Goal: Information Seeking & Learning: Learn about a topic

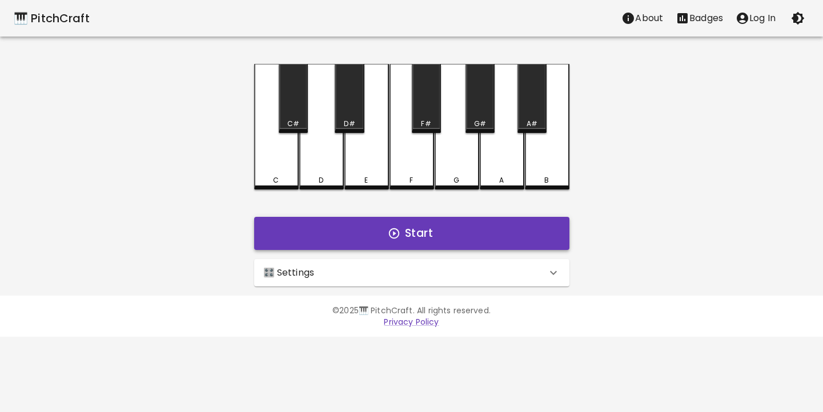
click at [399, 246] on button "Start" at bounding box center [411, 233] width 315 height 33
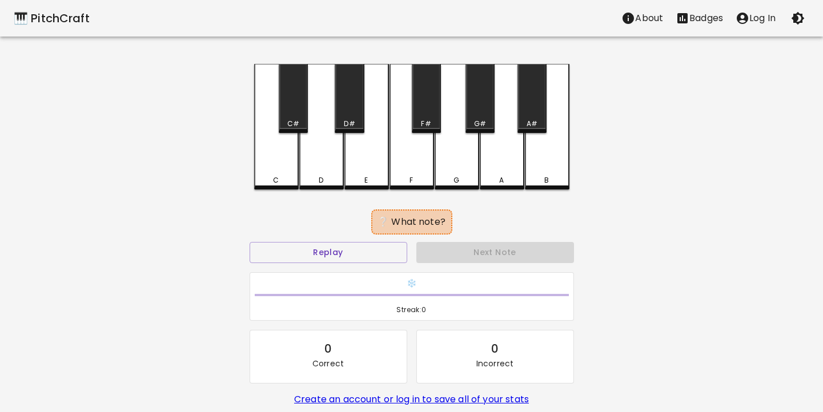
click at [562, 156] on div "B" at bounding box center [547, 127] width 45 height 126
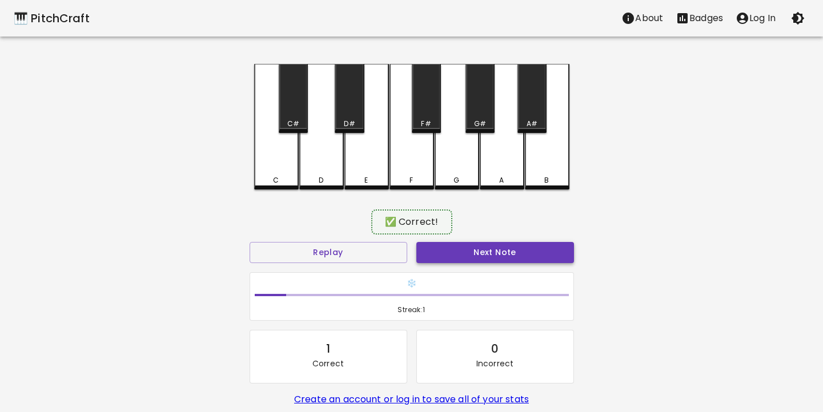
click at [496, 257] on button "Next Note" at bounding box center [495, 252] width 158 height 21
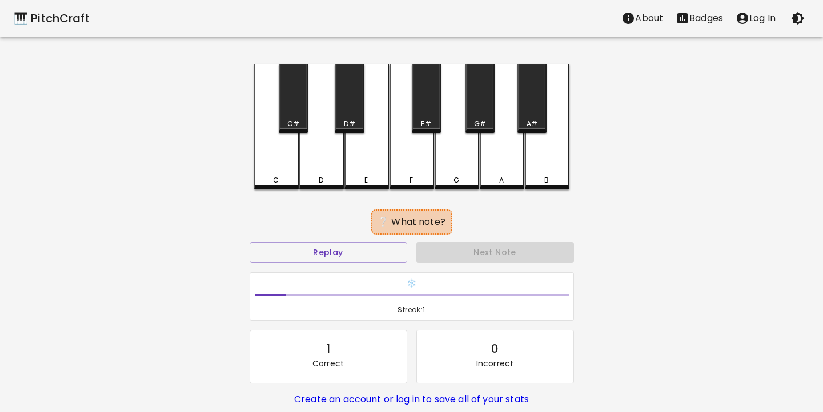
click at [533, 114] on div "A#" at bounding box center [531, 98] width 29 height 69
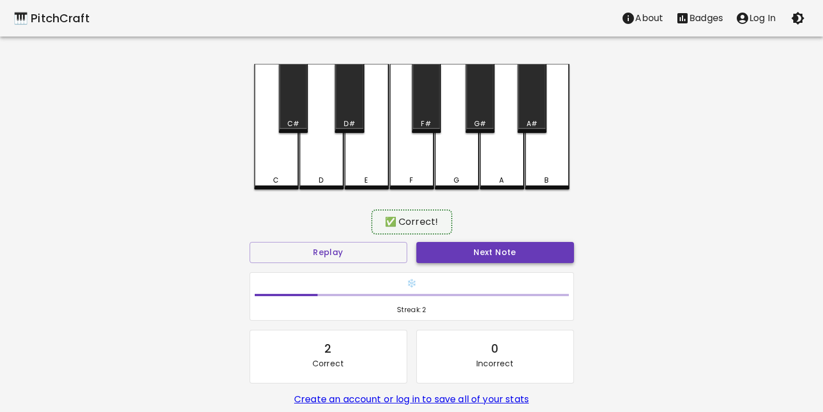
click at [512, 254] on button "Next Note" at bounding box center [495, 252] width 158 height 21
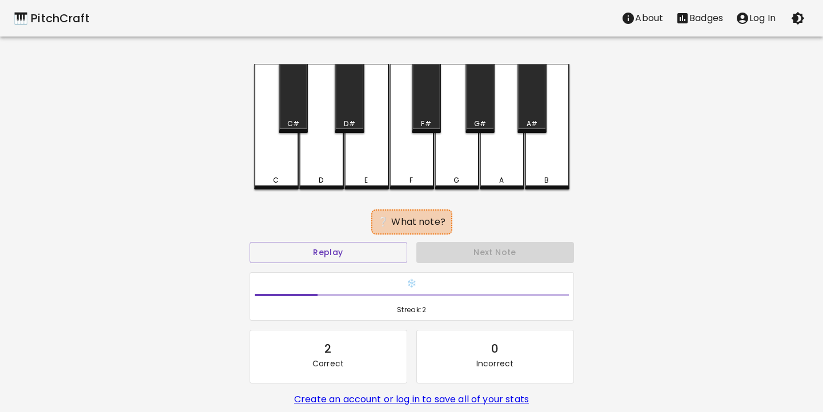
click at [319, 174] on div "D" at bounding box center [321, 127] width 45 height 126
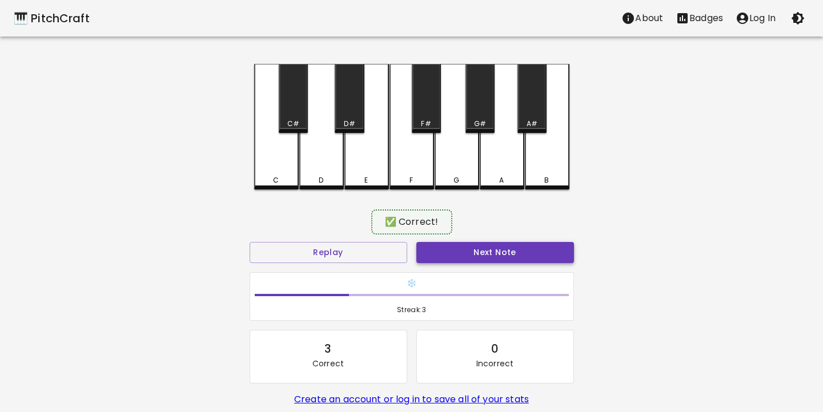
click at [444, 246] on button "Next Note" at bounding box center [495, 252] width 158 height 21
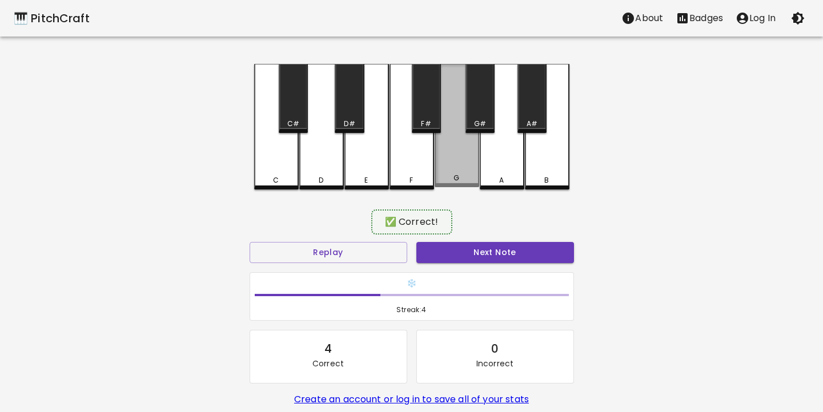
click at [445, 174] on div "G" at bounding box center [457, 125] width 45 height 123
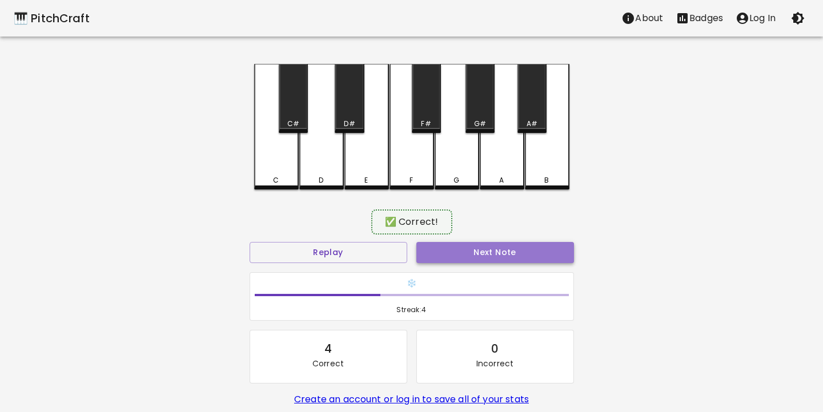
click at [449, 245] on button "Next Note" at bounding box center [495, 252] width 158 height 21
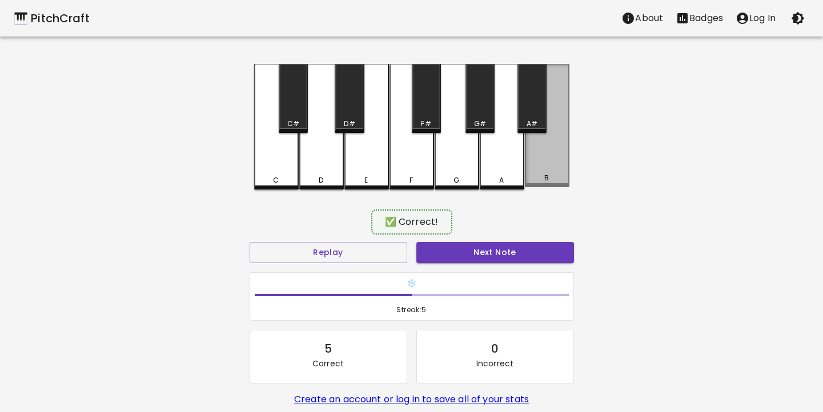
click at [552, 172] on div "B" at bounding box center [547, 125] width 45 height 123
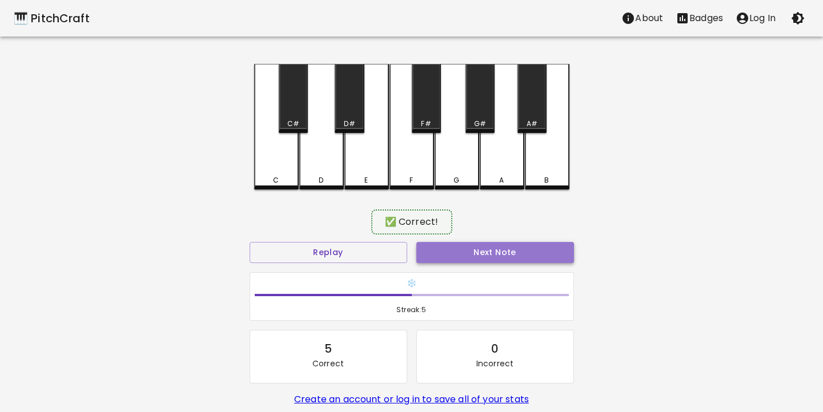
click at [511, 252] on button "Next Note" at bounding box center [495, 252] width 158 height 21
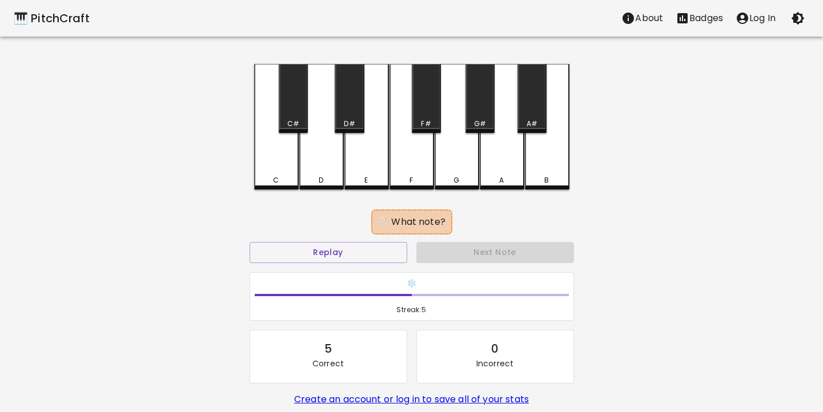
click at [539, 93] on div "A#" at bounding box center [531, 98] width 29 height 69
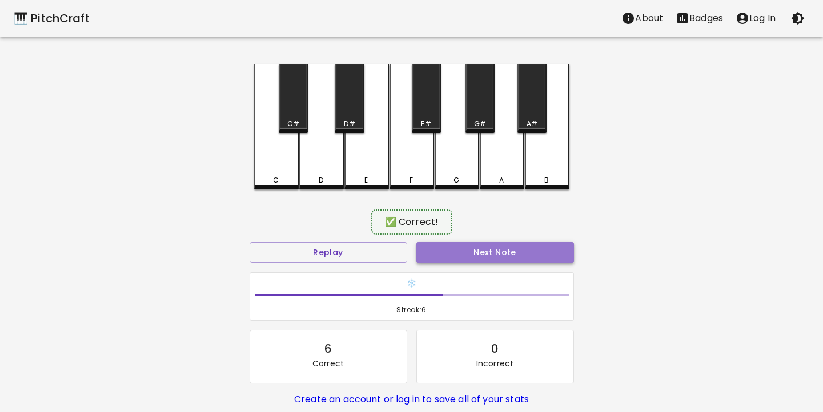
click at [503, 243] on button "Next Note" at bounding box center [495, 252] width 158 height 21
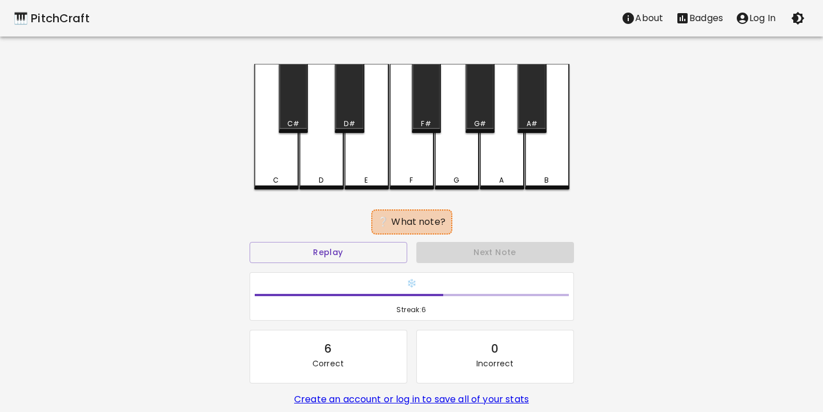
click at [538, 173] on div "B" at bounding box center [547, 127] width 45 height 126
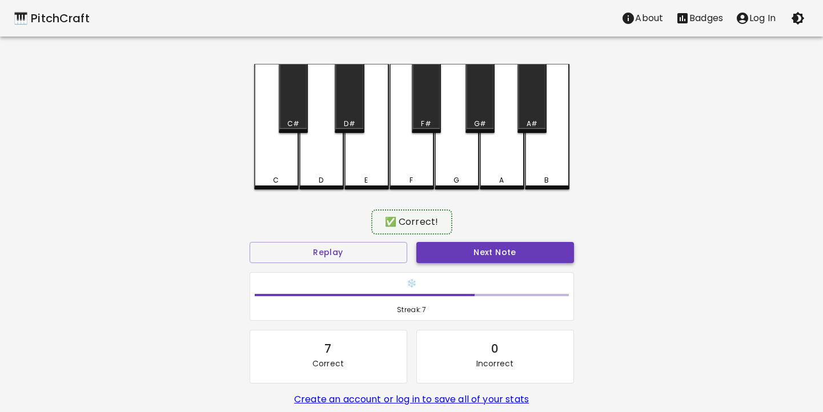
click at [492, 253] on button "Next Note" at bounding box center [495, 252] width 158 height 21
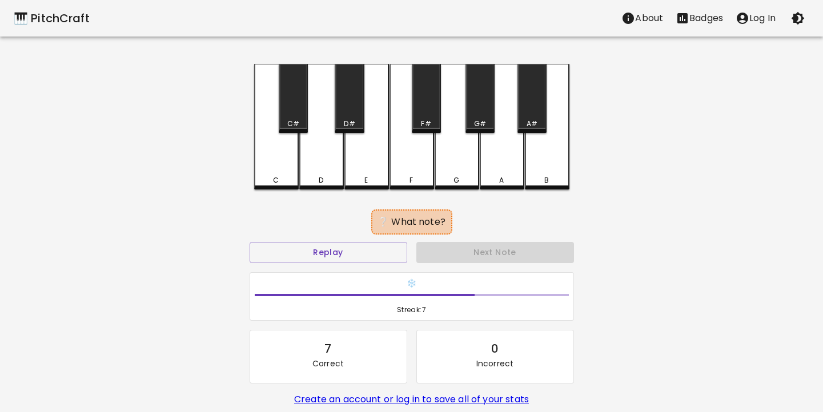
click at [320, 165] on div "D" at bounding box center [321, 127] width 45 height 126
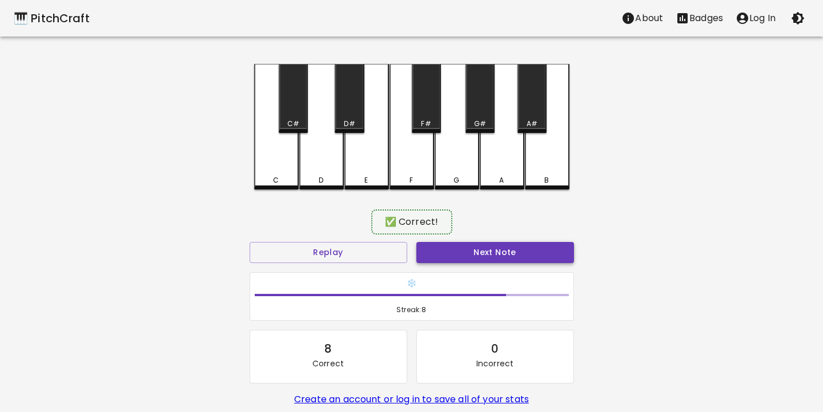
click at [452, 258] on button "Next Note" at bounding box center [495, 252] width 158 height 21
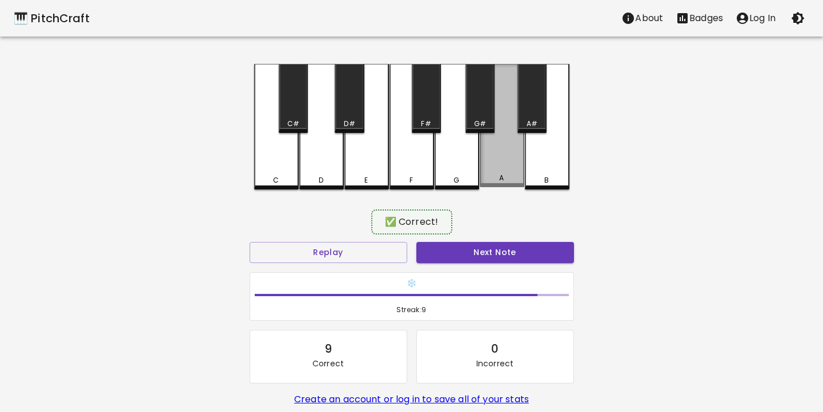
click at [494, 175] on div "A" at bounding box center [502, 125] width 45 height 123
click at [479, 251] on button "Next Note" at bounding box center [495, 252] width 158 height 21
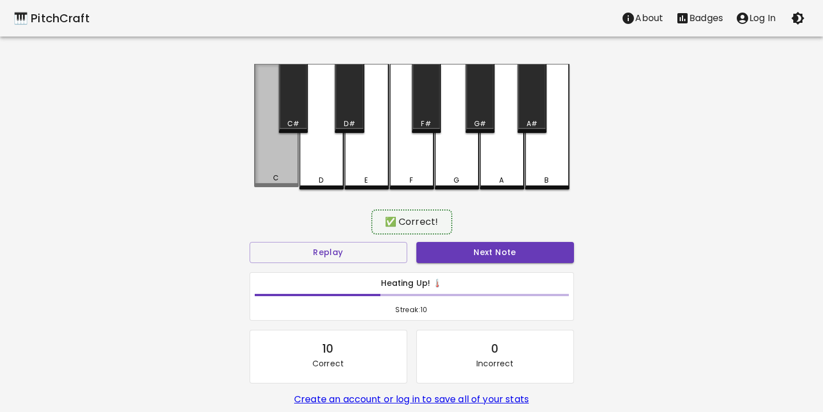
click at [267, 175] on div "C" at bounding box center [276, 178] width 42 height 10
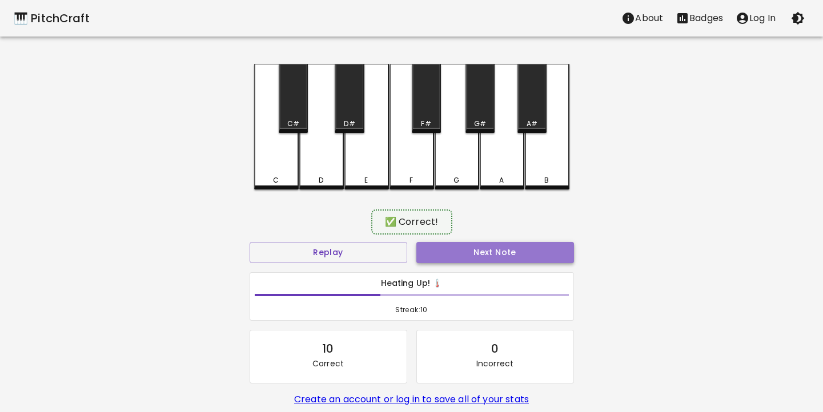
click at [458, 252] on button "Next Note" at bounding box center [495, 252] width 158 height 21
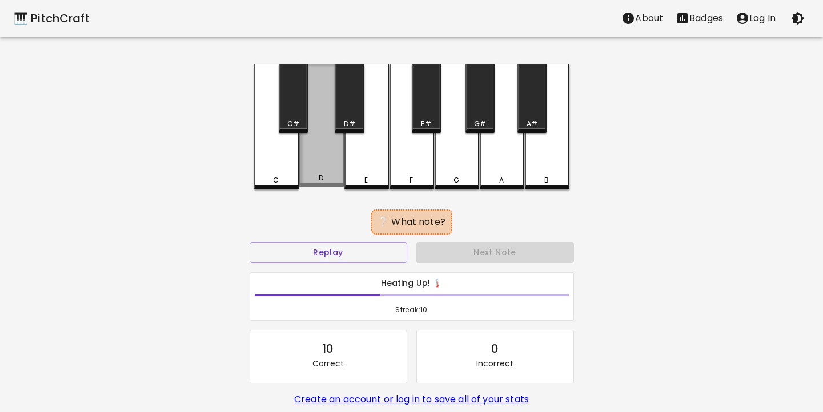
click at [320, 174] on div "D" at bounding box center [321, 125] width 45 height 123
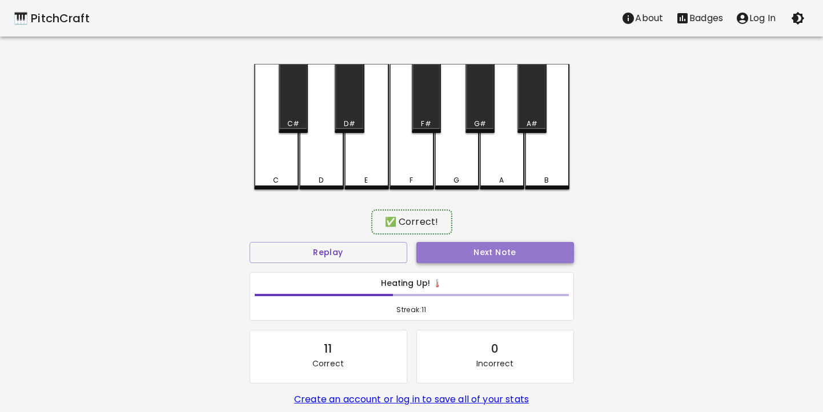
click at [452, 246] on button "Next Note" at bounding box center [495, 252] width 158 height 21
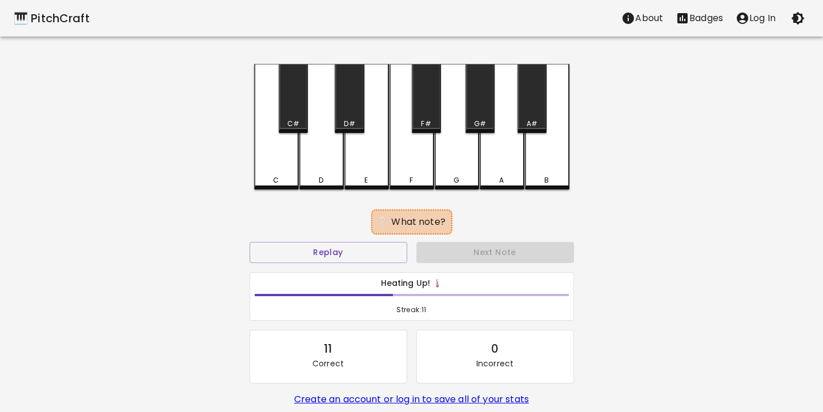
drag, startPoint x: 553, startPoint y: 176, endPoint x: 541, endPoint y: 199, distance: 26.1
click at [553, 176] on div "B" at bounding box center [547, 180] width 42 height 10
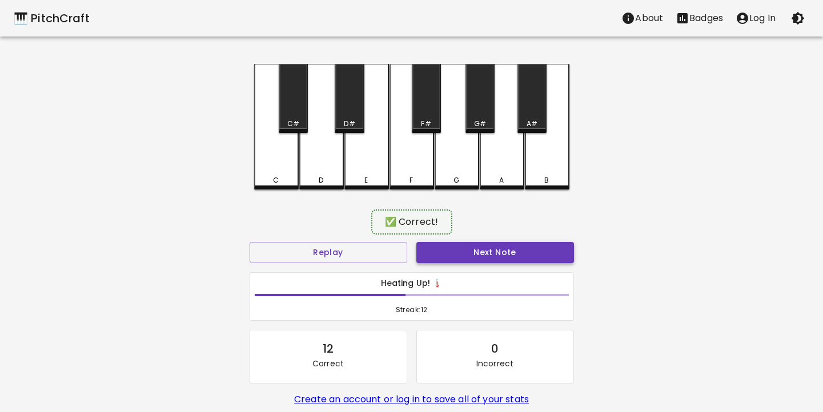
click at [496, 255] on button "Next Note" at bounding box center [495, 252] width 158 height 21
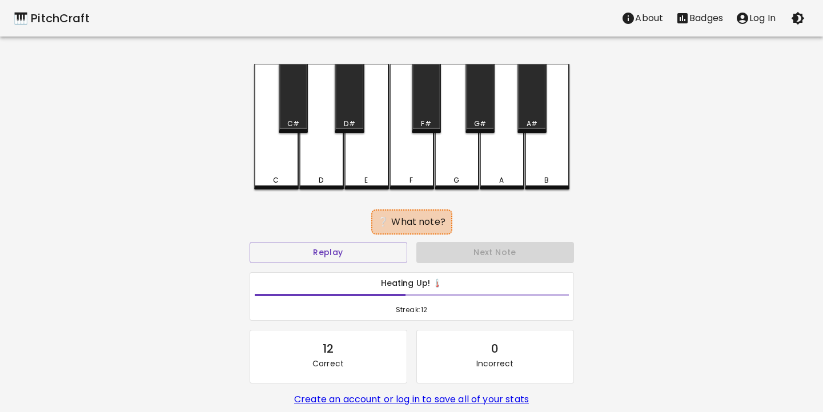
click at [288, 107] on div "C#" at bounding box center [293, 98] width 29 height 69
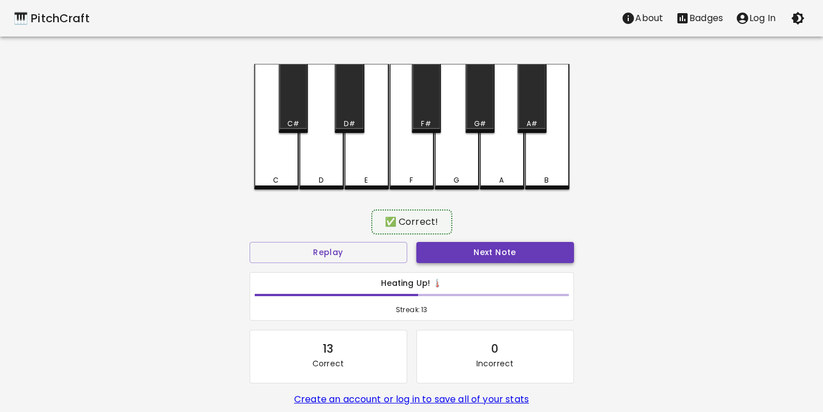
click at [475, 252] on button "Next Note" at bounding box center [495, 252] width 158 height 21
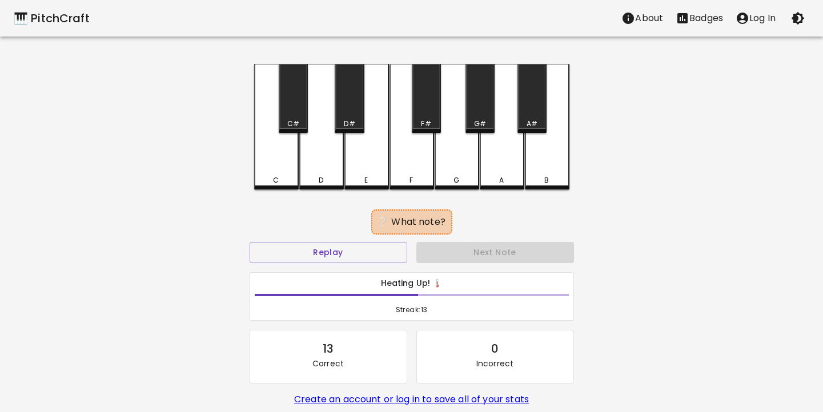
click at [483, 90] on div "G#" at bounding box center [479, 98] width 29 height 69
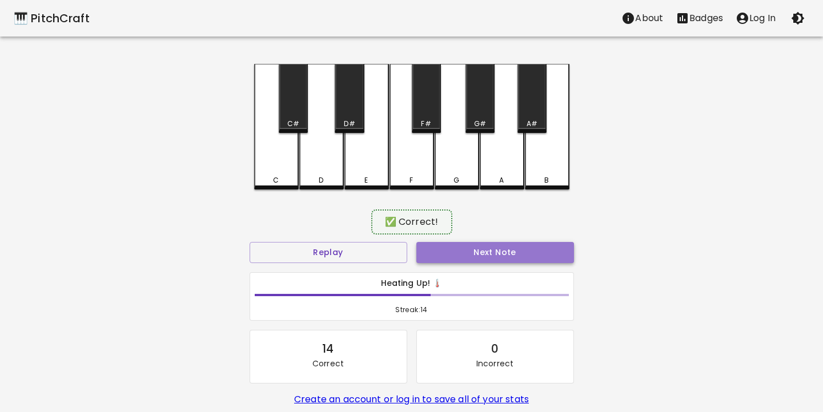
click at [499, 252] on button "Next Note" at bounding box center [495, 252] width 158 height 21
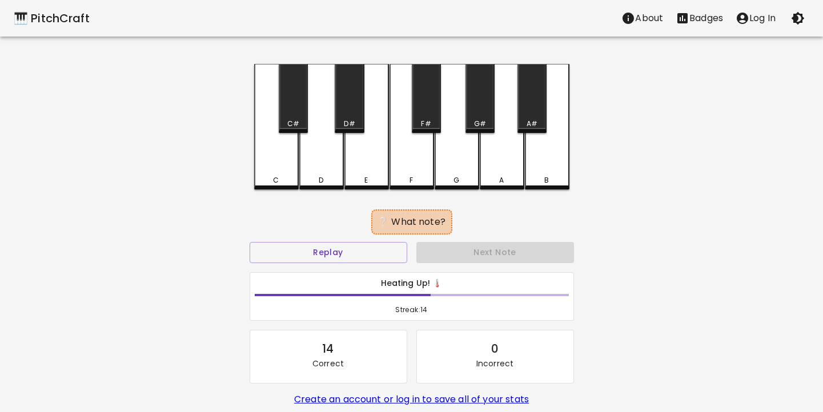
click at [296, 103] on div "C#" at bounding box center [293, 98] width 29 height 69
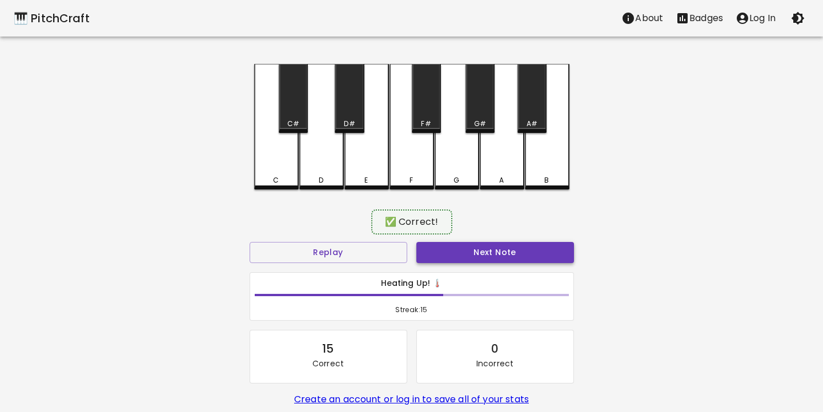
click at [468, 252] on button "Next Note" at bounding box center [495, 252] width 158 height 21
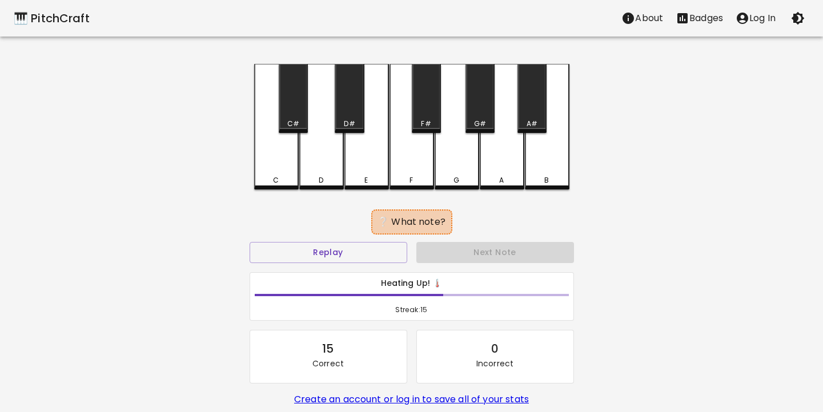
click at [507, 178] on div "A" at bounding box center [502, 180] width 42 height 10
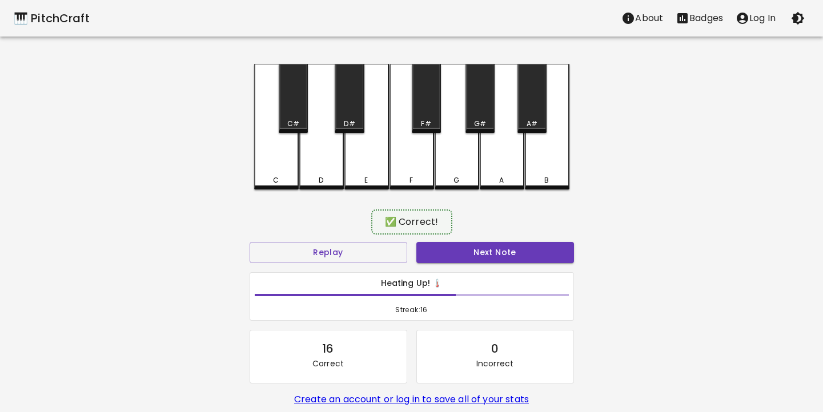
click at [488, 238] on div "Next Note" at bounding box center [495, 253] width 167 height 30
click at [488, 246] on button "Next Note" at bounding box center [495, 252] width 158 height 21
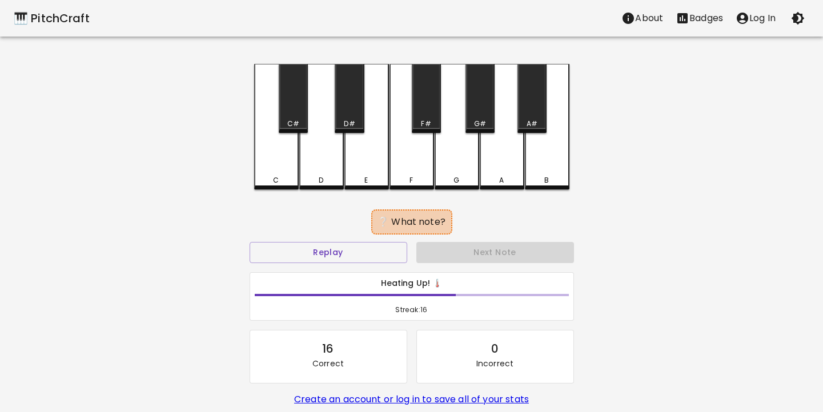
click at [423, 175] on div "F" at bounding box center [412, 180] width 42 height 10
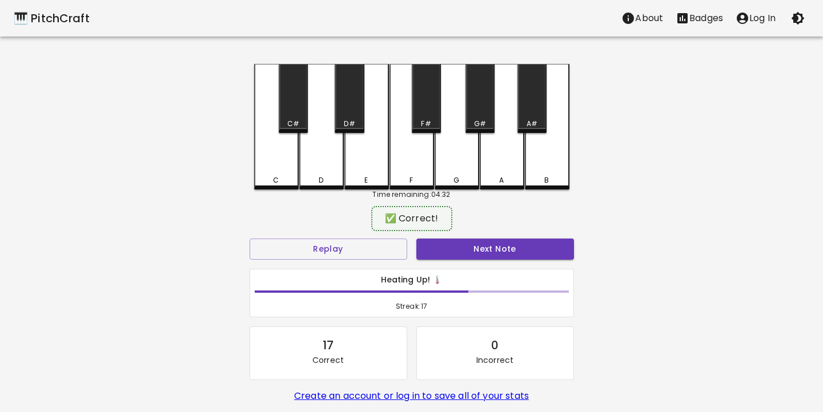
click at [646, 317] on div "🎹 PitchCraft About Badges Log In C C# D D# E F F# G G# A A# B Time remaining: 0…" at bounding box center [411, 227] width 823 height 454
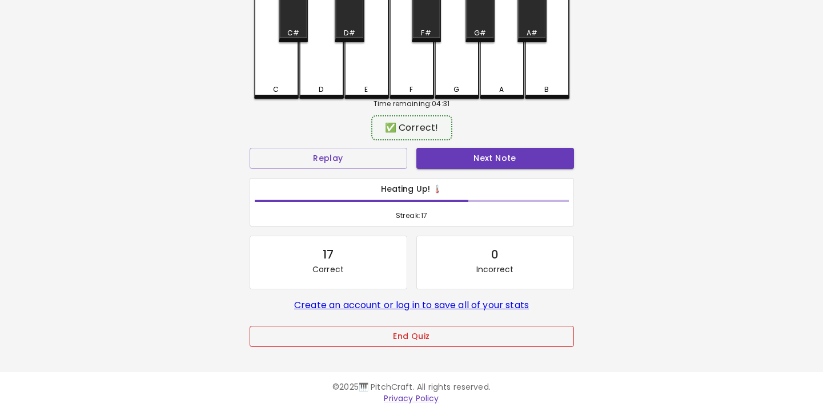
scroll to position [90, 0]
click at [467, 327] on button "End Quiz" at bounding box center [412, 337] width 324 height 21
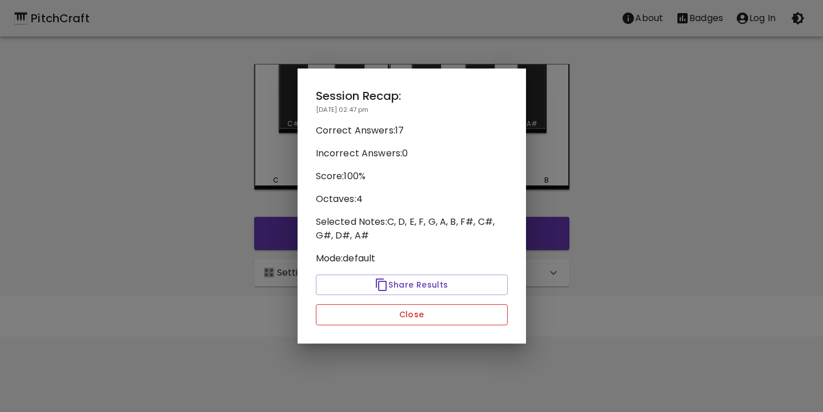
click at [358, 314] on button "Close" at bounding box center [412, 314] width 192 height 21
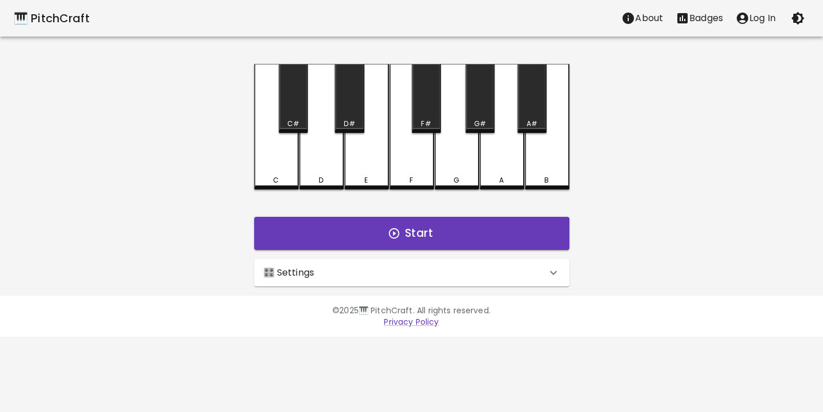
click at [359, 273] on div "🎛️ Settings" at bounding box center [404, 273] width 283 height 14
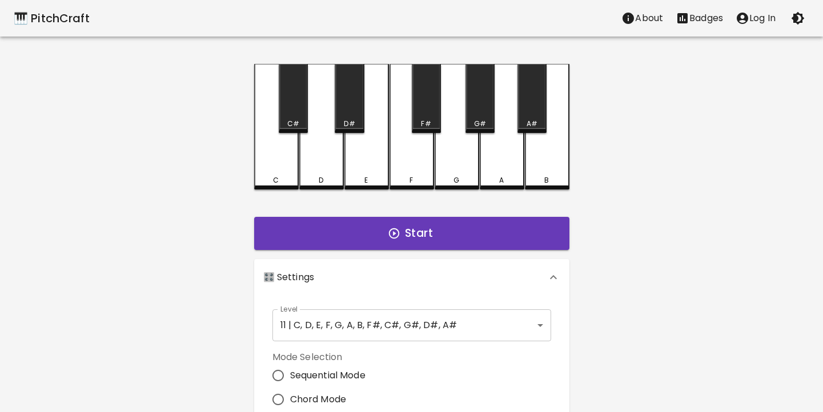
click at [227, 369] on div "🎹 PitchCraft About Badges Log In C C# D D# E F F# G G# A A# B Start 🎛️ Settings…" at bounding box center [411, 320] width 823 height 641
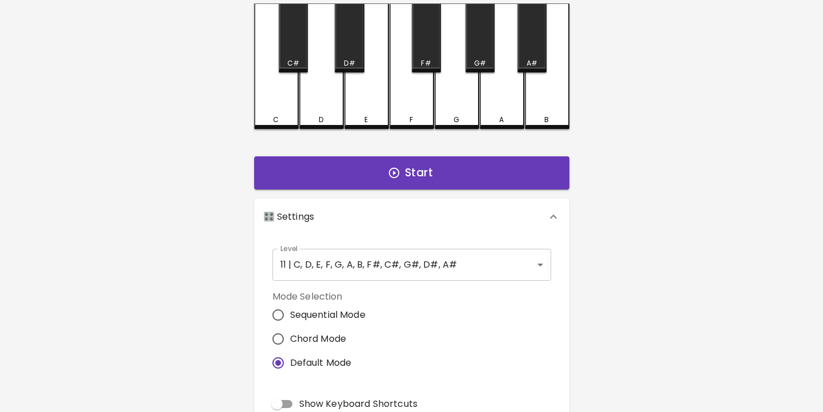
scroll to position [67, 0]
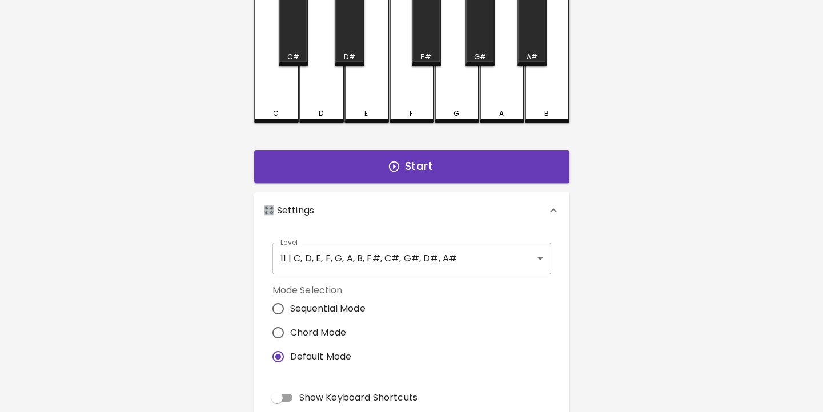
click at [275, 336] on input "Chord Mode" at bounding box center [278, 333] width 24 height 24
radio input "true"
click at [294, 396] on span "2" at bounding box center [357, 400] width 171 height 17
type input "3"
click at [307, 395] on span "2" at bounding box center [357, 400] width 171 height 17
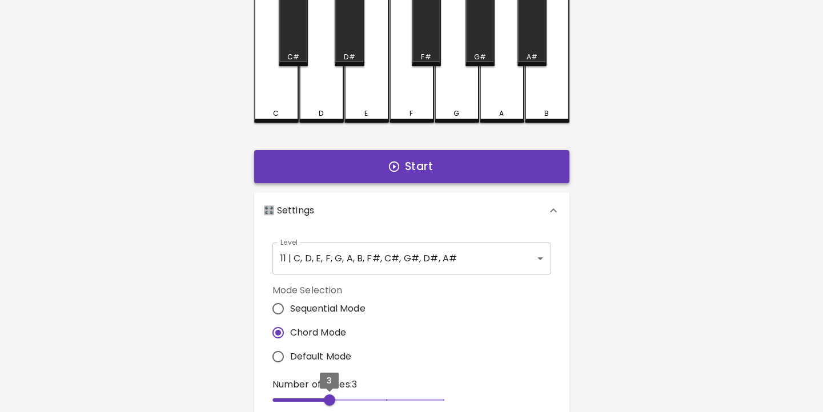
click at [429, 174] on button "Start" at bounding box center [411, 166] width 315 height 33
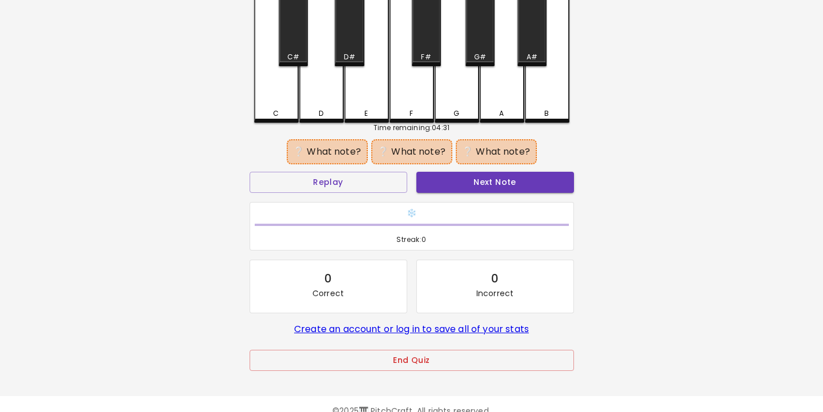
click at [203, 210] on div "🎹 PitchCraft About Badges Log In C C# D D# E F F# G G# A A# B Time remaining: 0…" at bounding box center [411, 160] width 823 height 454
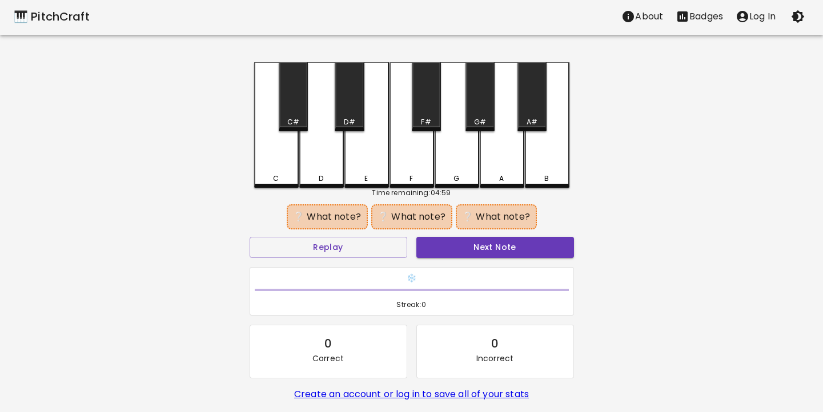
scroll to position [-1, 0]
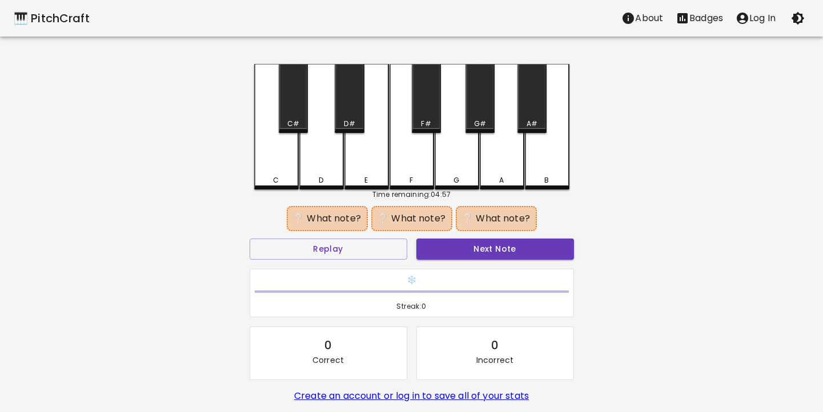
click at [267, 172] on div "C" at bounding box center [276, 127] width 45 height 126
click at [539, 177] on div "B" at bounding box center [547, 180] width 42 height 10
click at [323, 258] on button "Replay" at bounding box center [329, 249] width 158 height 21
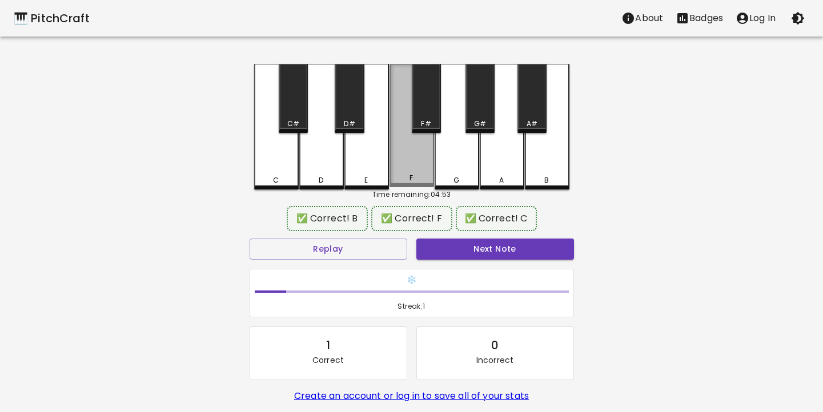
click at [407, 184] on div "F" at bounding box center [411, 125] width 45 height 123
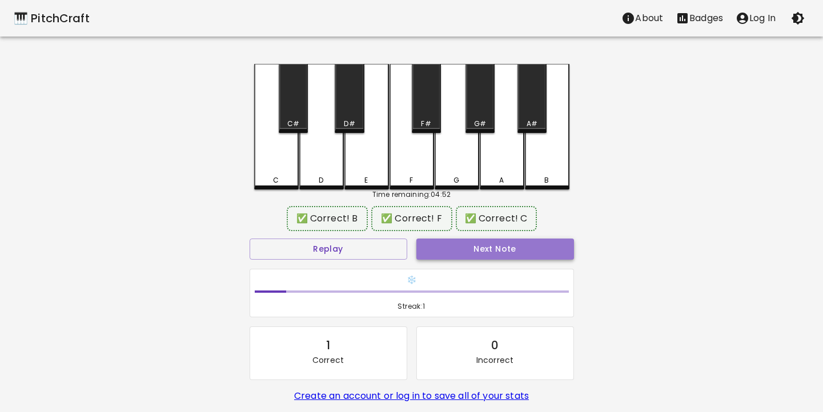
click at [494, 254] on button "Next Note" at bounding box center [495, 249] width 158 height 21
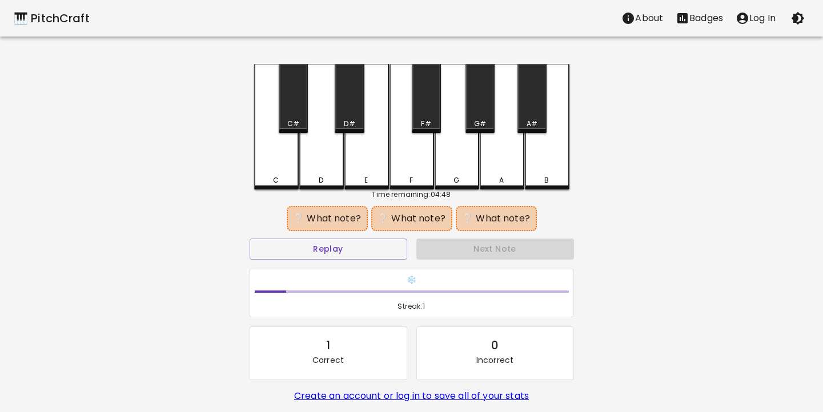
click at [294, 99] on div "C#" at bounding box center [293, 98] width 29 height 69
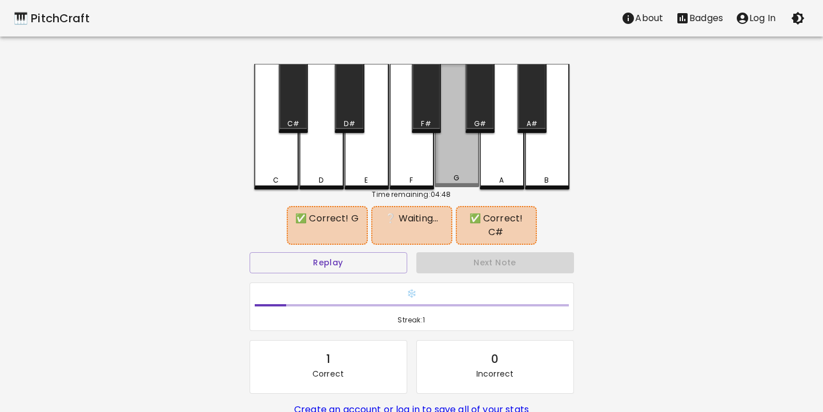
click at [451, 167] on div "G" at bounding box center [457, 125] width 45 height 123
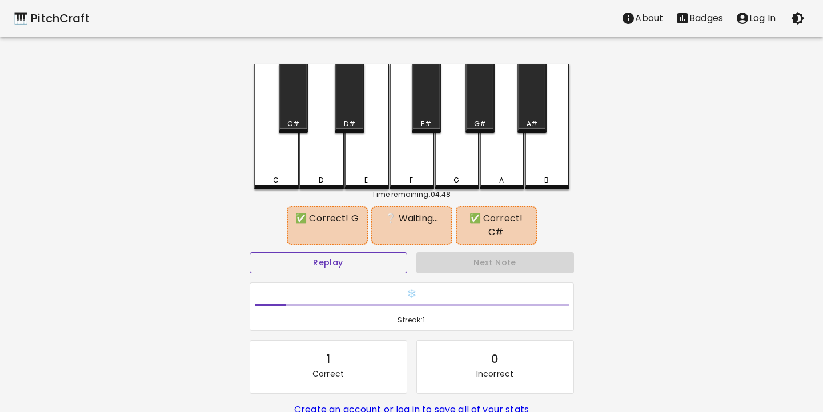
click at [344, 264] on button "Replay" at bounding box center [329, 262] width 158 height 21
click at [488, 107] on div "G#" at bounding box center [479, 98] width 29 height 69
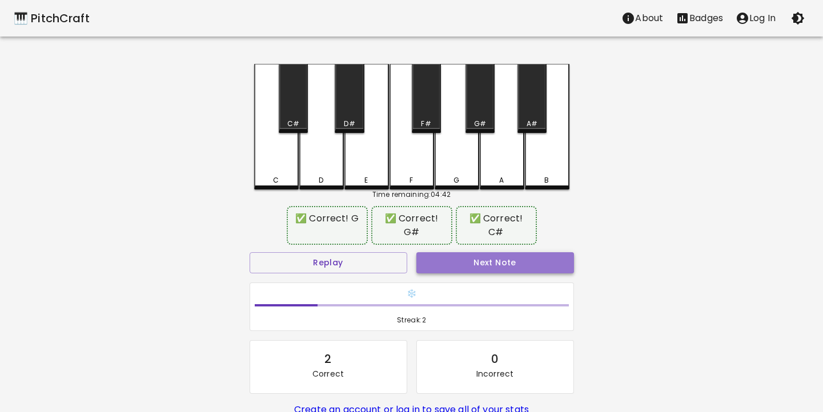
click at [482, 263] on button "Next Note" at bounding box center [495, 262] width 158 height 21
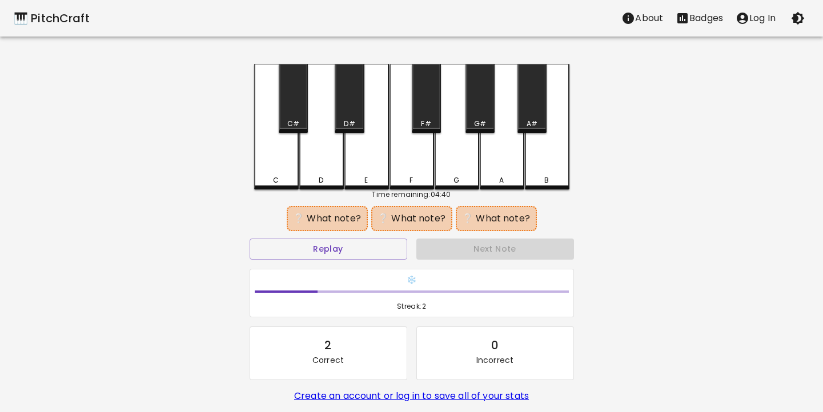
click at [317, 176] on div "D" at bounding box center [321, 180] width 42 height 10
click at [498, 171] on div "A" at bounding box center [502, 127] width 45 height 126
click at [380, 250] on button "Replay" at bounding box center [329, 249] width 158 height 21
click at [469, 170] on div "G" at bounding box center [457, 127] width 45 height 126
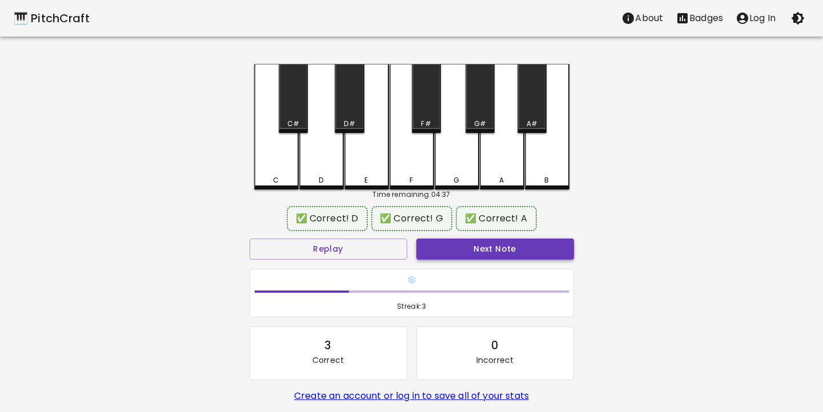
click at [507, 252] on button "Next Note" at bounding box center [495, 249] width 158 height 21
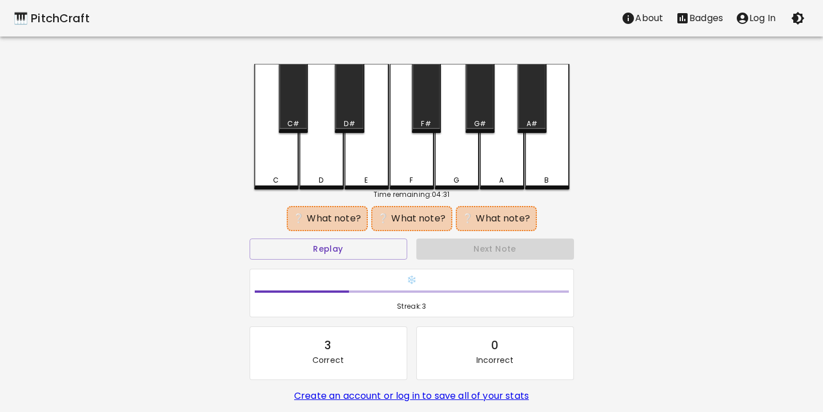
click at [331, 178] on div "D" at bounding box center [321, 180] width 42 height 10
click at [352, 111] on div "D#" at bounding box center [349, 98] width 29 height 69
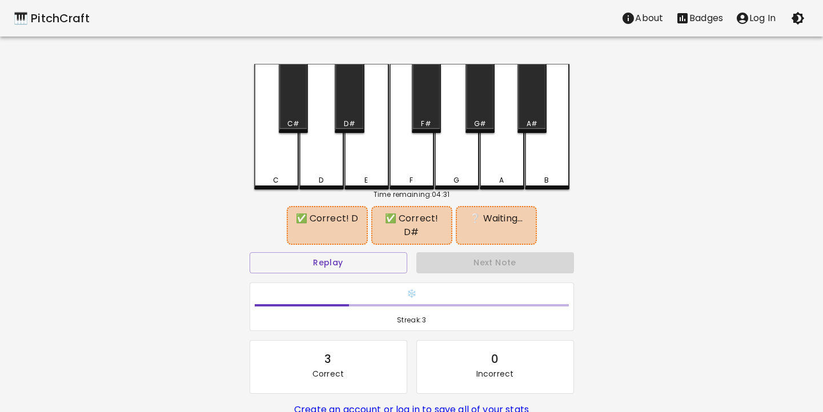
click at [481, 126] on div "G#" at bounding box center [480, 124] width 12 height 10
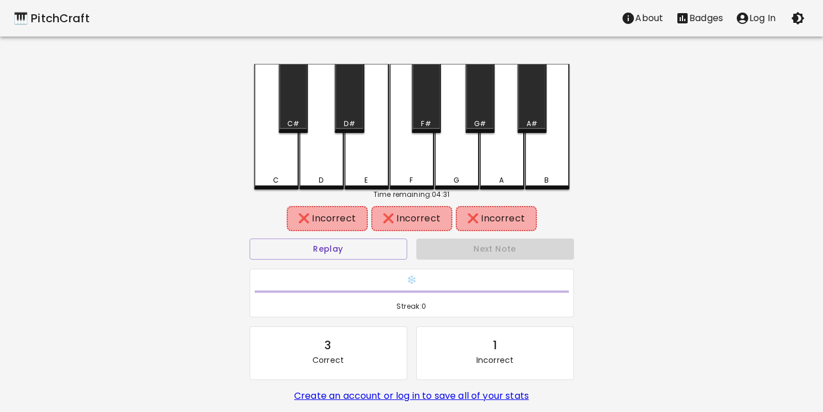
click at [486, 158] on div "A" at bounding box center [502, 127] width 45 height 126
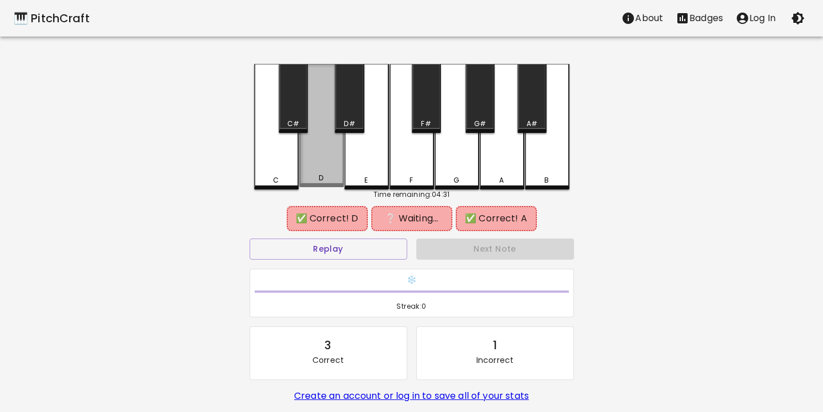
click at [319, 168] on div "D" at bounding box center [321, 125] width 45 height 123
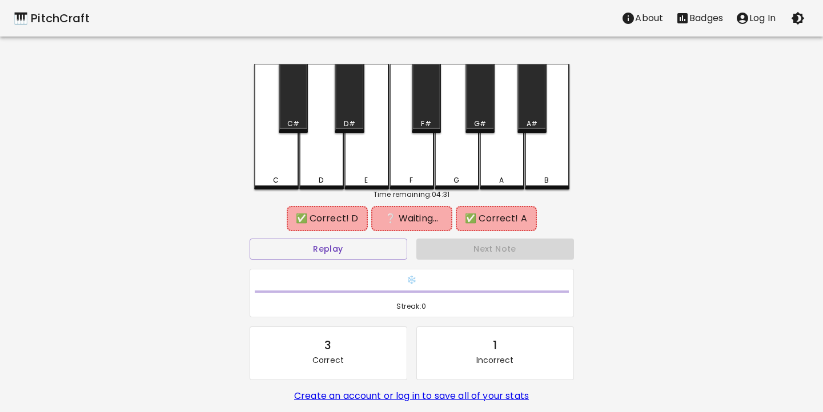
click at [347, 107] on div "D#" at bounding box center [349, 98] width 29 height 69
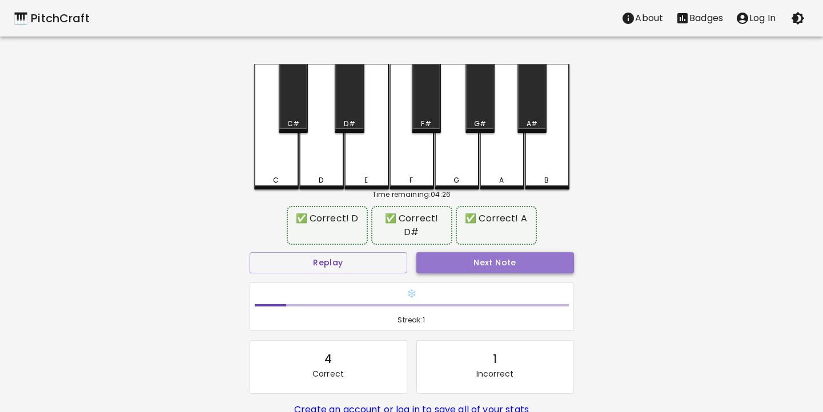
click at [467, 252] on button "Next Note" at bounding box center [495, 262] width 158 height 21
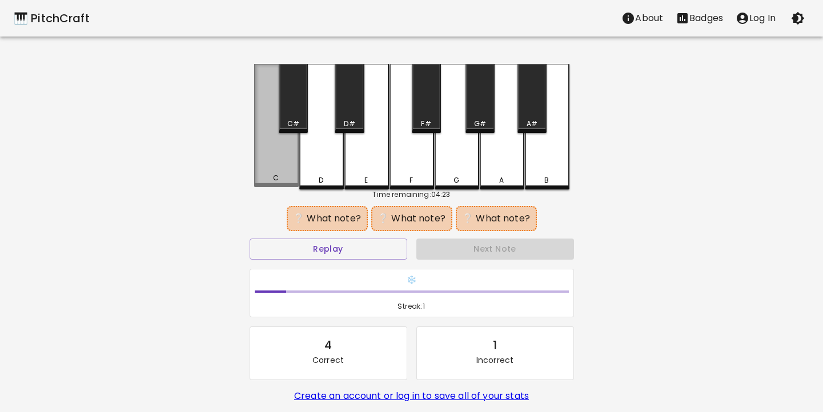
click at [263, 182] on div "C" at bounding box center [276, 178] width 42 height 10
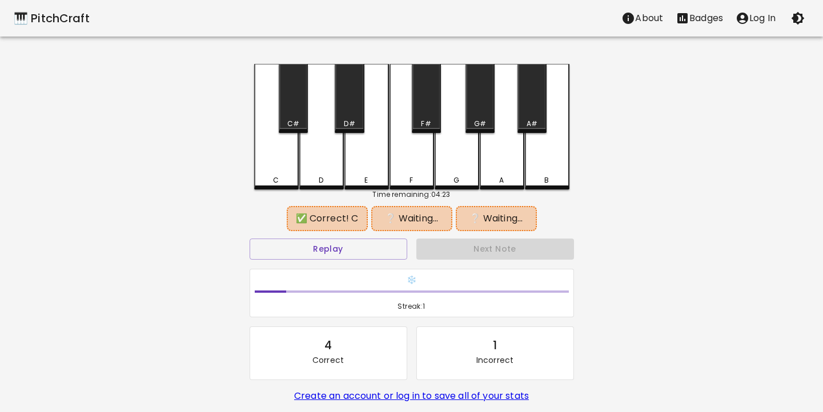
click at [300, 112] on div "C#" at bounding box center [293, 98] width 29 height 69
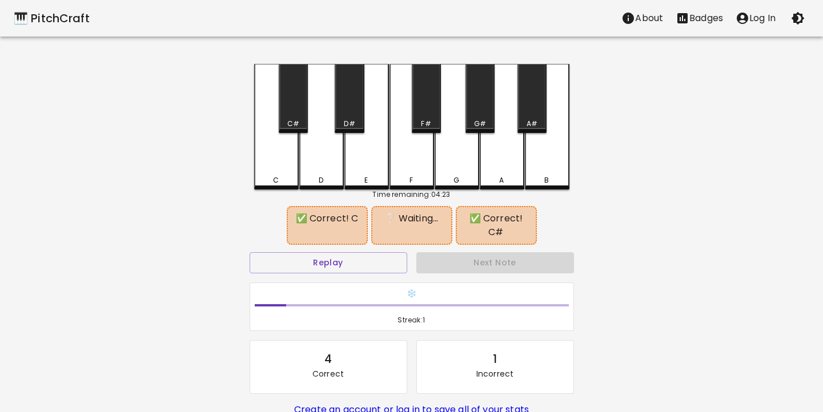
click at [507, 173] on div "A" at bounding box center [502, 127] width 45 height 126
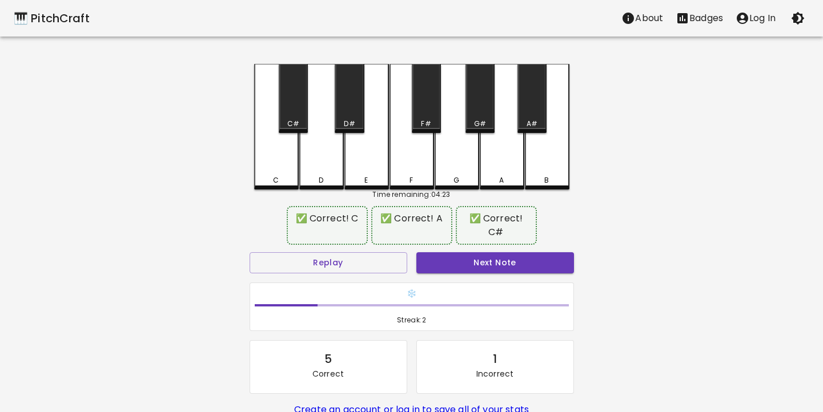
click at [628, 298] on div "🎹 PitchCraft About Badges Log In C C# D D# E F F# G G# A A# B Time remaining: 0…" at bounding box center [411, 234] width 823 height 468
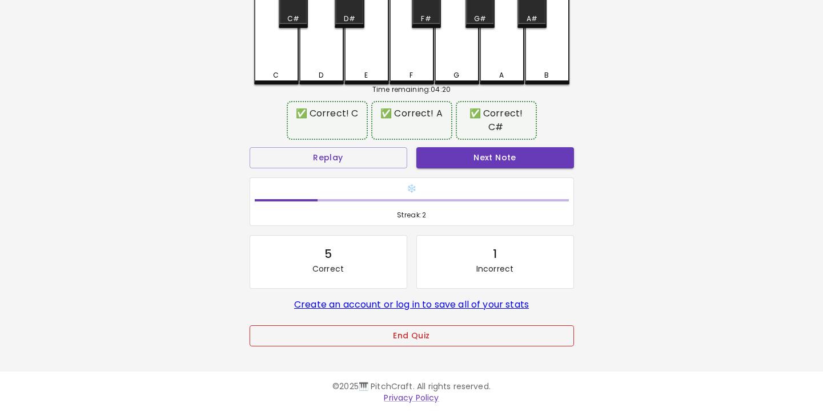
scroll to position [104, 0]
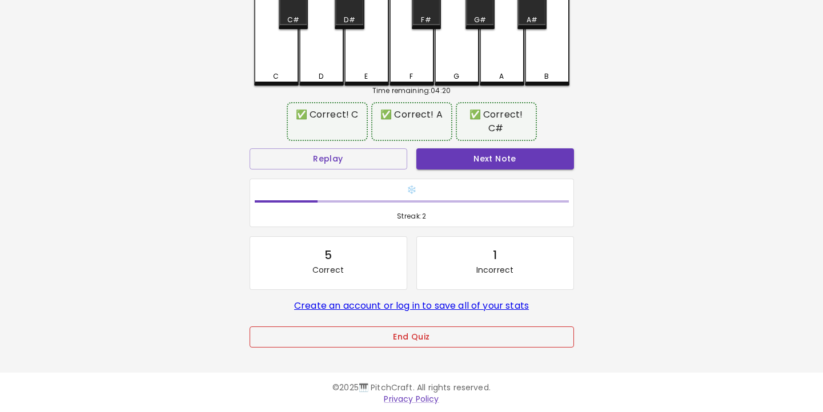
click at [454, 333] on button "End Quiz" at bounding box center [412, 337] width 324 height 21
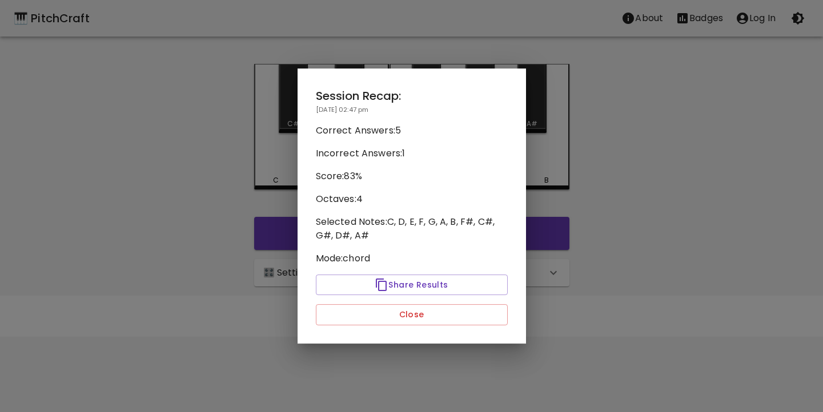
scroll to position [0, 0]
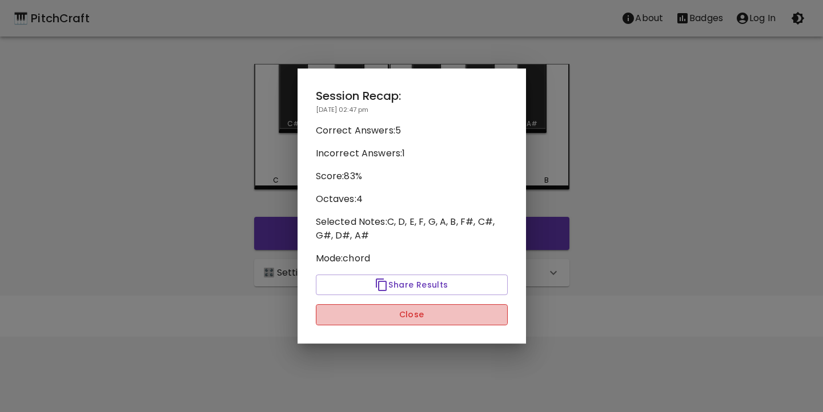
click at [470, 314] on button "Close" at bounding box center [412, 314] width 192 height 21
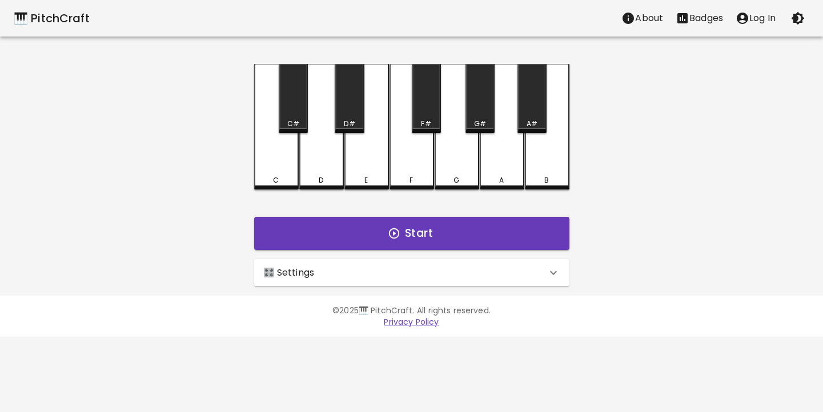
click at [658, 210] on div "🎹 PitchCraft About Badges Log In C C# D D# E F F# G G# A A# B Start 🎛️ Settings…" at bounding box center [411, 143] width 823 height 287
